Goal: Task Accomplishment & Management: Complete application form

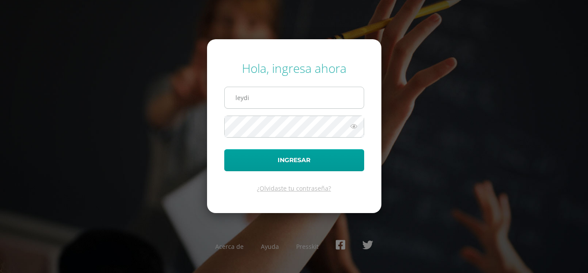
type input "[EMAIL_ADDRESS][DOMAIN_NAME]"
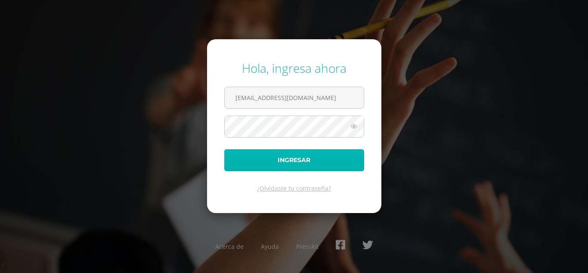
click at [290, 152] on button "Ingresar" at bounding box center [294, 160] width 140 height 22
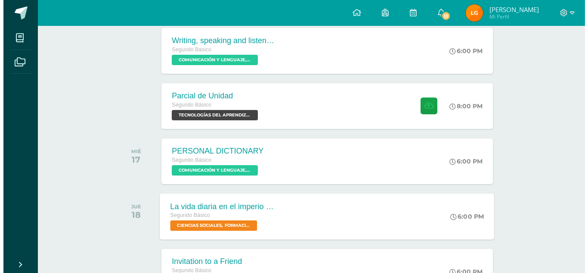
scroll to position [196, 0]
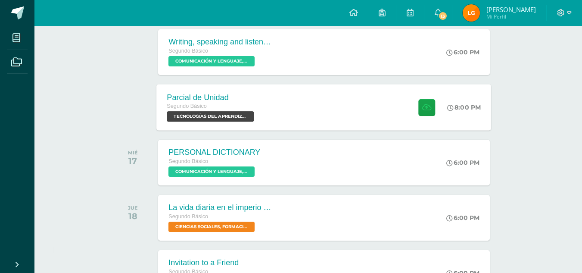
click at [225, 114] on span "TECNOLOGÍAS DEL APRENDIZAJE Y LA COMUNICACIÓN 'Sección B'" at bounding box center [210, 116] width 87 height 10
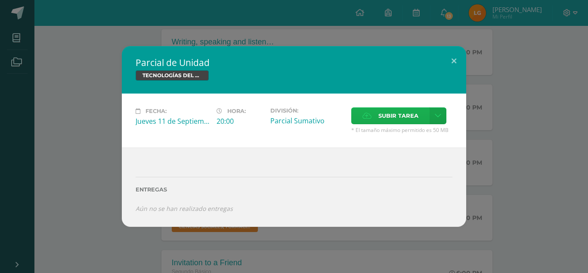
click at [395, 116] on span "Subir tarea" at bounding box center [398, 116] width 40 height 16
click at [0, 0] on input "Subir tarea" at bounding box center [0, 0] width 0 height 0
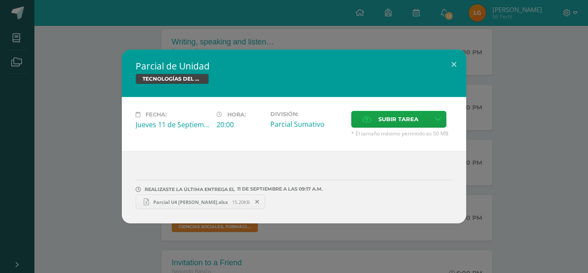
click at [200, 202] on span "Parcial U4 [PERSON_NAME].xlsx" at bounding box center [190, 201] width 83 height 6
click at [232, 199] on span "15.20KB" at bounding box center [241, 201] width 18 height 6
click at [179, 202] on span "Parcial U4 [PERSON_NAME].xlsx" at bounding box center [190, 201] width 83 height 6
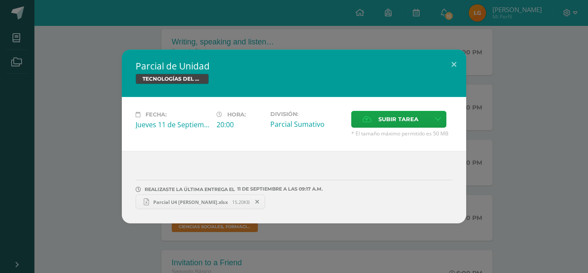
click at [168, 198] on link "Parcial U4 Leydi Guit.xlsx 15.20KB" at bounding box center [201, 201] width 130 height 15
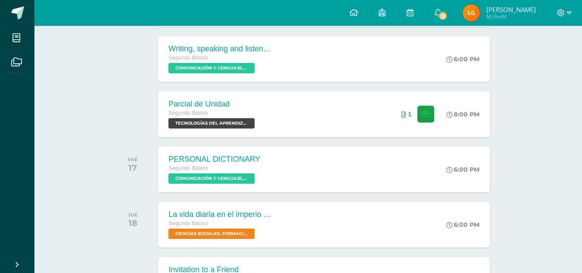
scroll to position [190, 0]
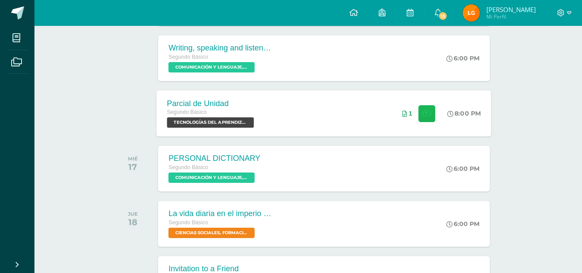
click at [427, 119] on button at bounding box center [426, 113] width 17 height 17
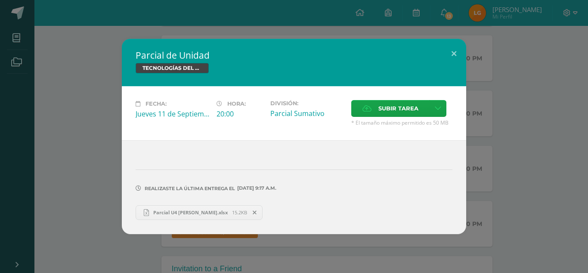
click at [189, 214] on span "Parcial U4 [PERSON_NAME].xlsx" at bounding box center [190, 212] width 83 height 6
click at [485, 148] on div "Parcial de Unidad TECNOLOGÍAS DEL APRENDIZAJE Y LA COMUNICACIÓN Fecha: [DATE] H…" at bounding box center [293, 136] width 581 height 195
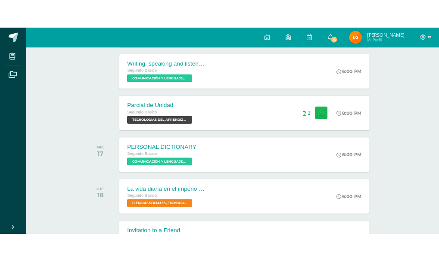
scroll to position [0, 0]
